Goal: Browse casually

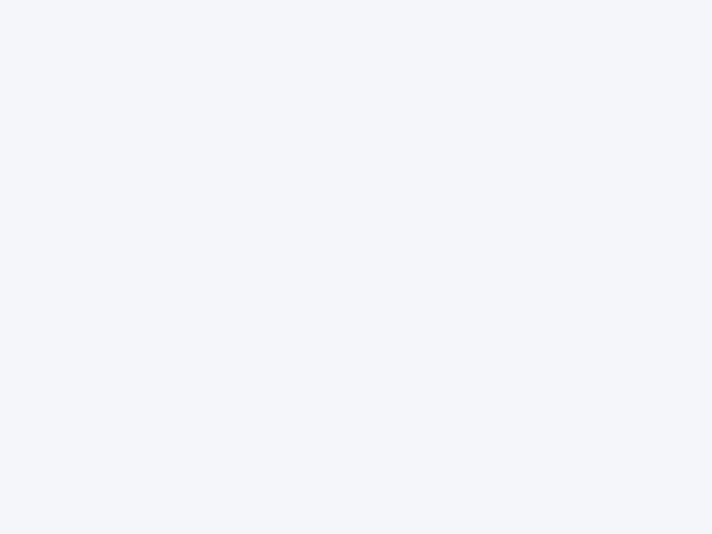
click at [356, 267] on div at bounding box center [356, 267] width 712 height 534
